Goal: Information Seeking & Learning: Learn about a topic

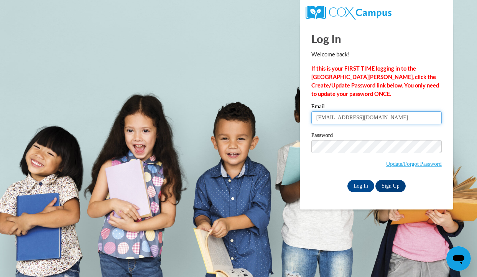
type input "brittneywilson@alcornschools.org"
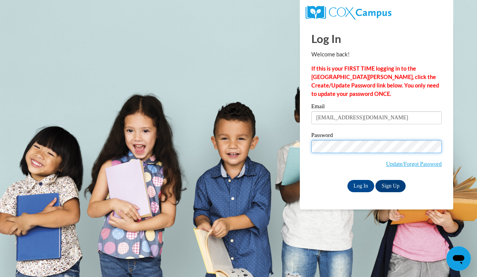
click at [360, 184] on input "Log In" at bounding box center [360, 186] width 27 height 12
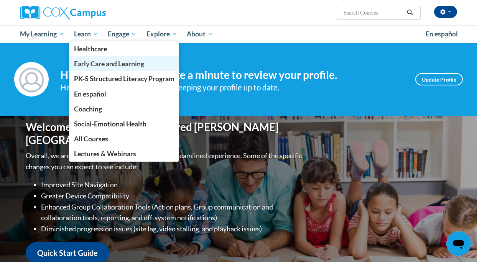
click at [101, 67] on span "Early Care and Learning" at bounding box center [109, 64] width 70 height 8
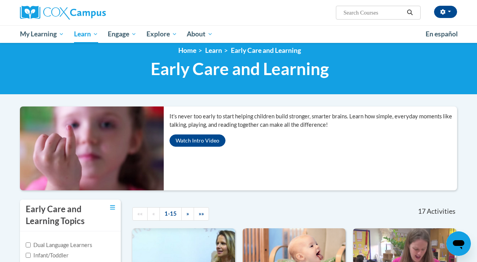
scroll to position [10, 0]
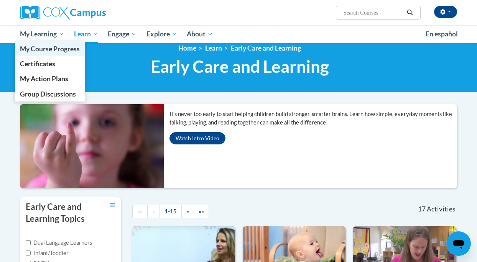
click at [56, 49] on span "My Course Progress" at bounding box center [50, 49] width 60 height 8
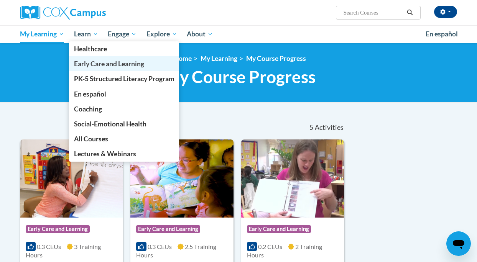
click at [102, 67] on span "Early Care and Learning" at bounding box center [109, 64] width 70 height 8
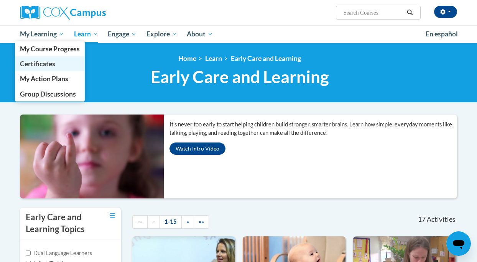
click at [45, 64] on span "Certificates" at bounding box center [37, 64] width 35 height 8
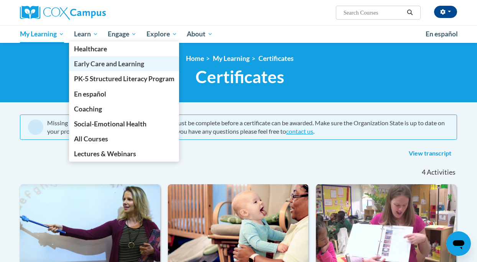
click at [98, 62] on span "Early Care and Learning" at bounding box center [109, 64] width 70 height 8
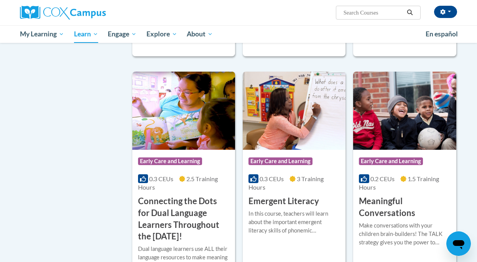
scroll to position [454, 0]
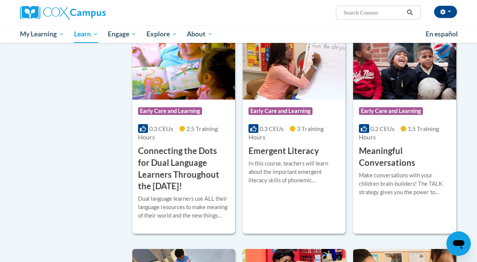
click at [281, 154] on h3 "Emergent Literacy" at bounding box center [283, 151] width 70 height 12
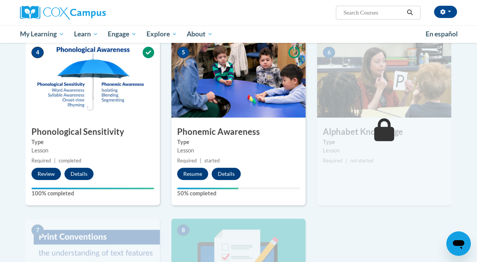
scroll to position [347, 0]
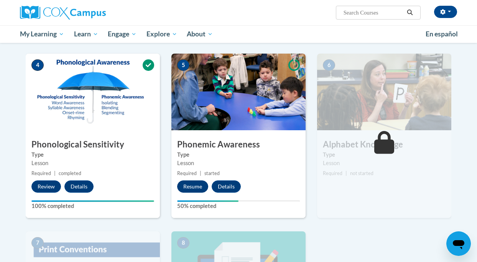
click at [188, 184] on button "Resume" at bounding box center [192, 186] width 31 height 12
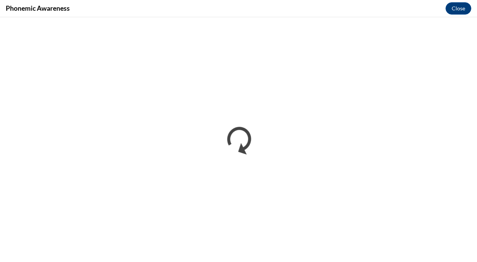
scroll to position [0, 0]
